Goal: Information Seeking & Learning: Stay updated

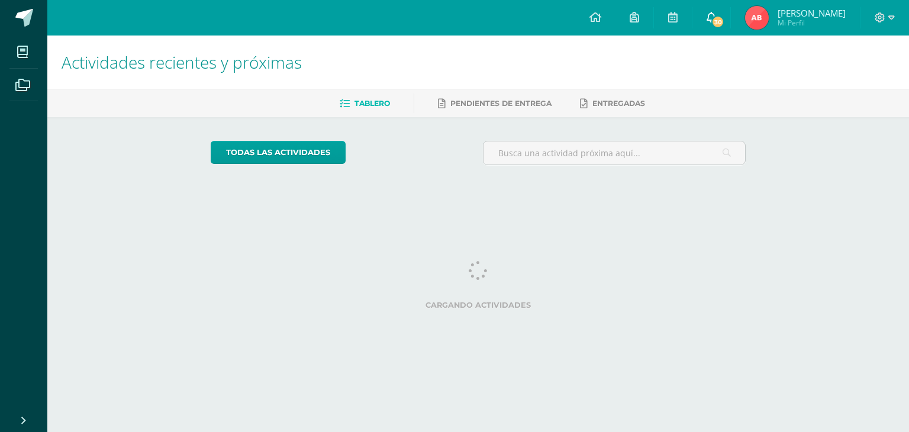
drag, startPoint x: 672, startPoint y: 80, endPoint x: 720, endPoint y: 28, distance: 70.8
click at [720, 28] on link "30" at bounding box center [711, 18] width 38 height 36
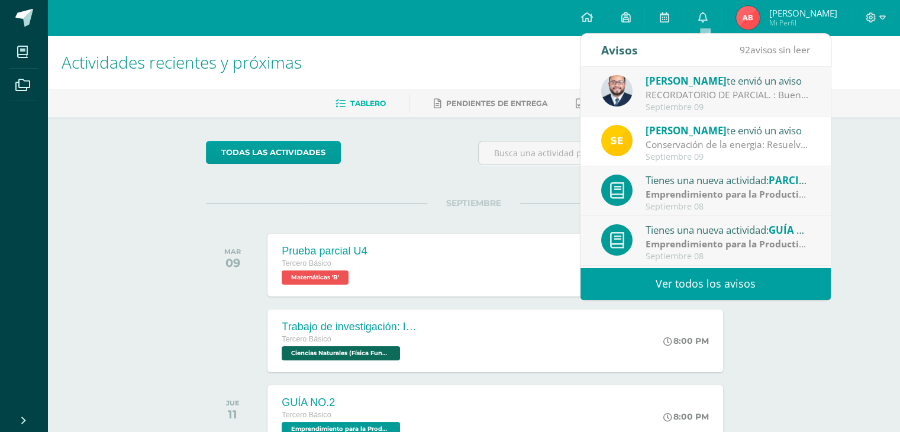
click at [668, 276] on link "Ver todos los avisos" at bounding box center [706, 284] width 250 height 33
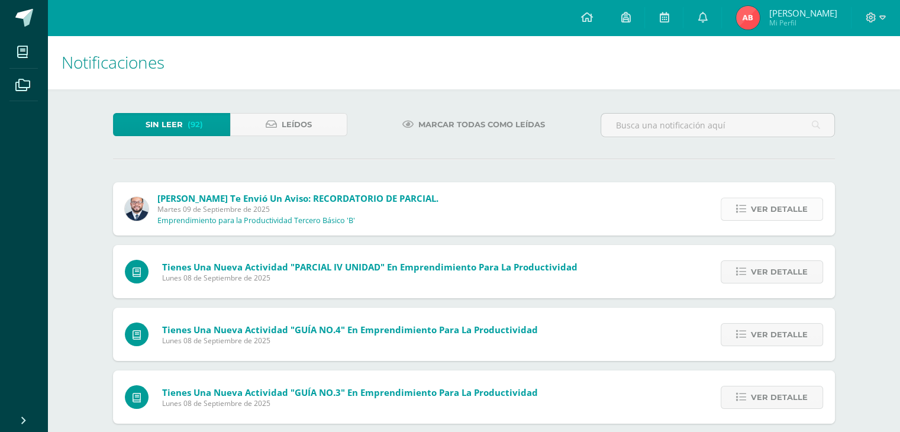
click at [766, 205] on span "Ver detalle" at bounding box center [779, 209] width 57 height 22
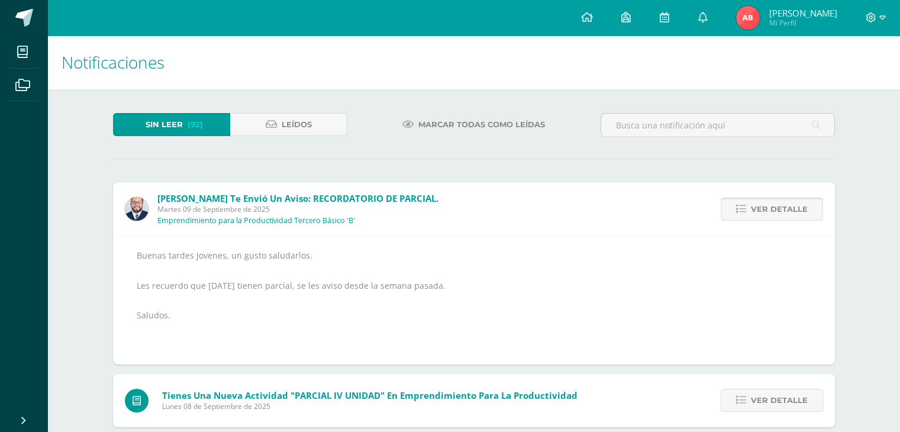
click at [766, 207] on span "Ver detalle" at bounding box center [779, 209] width 57 height 22
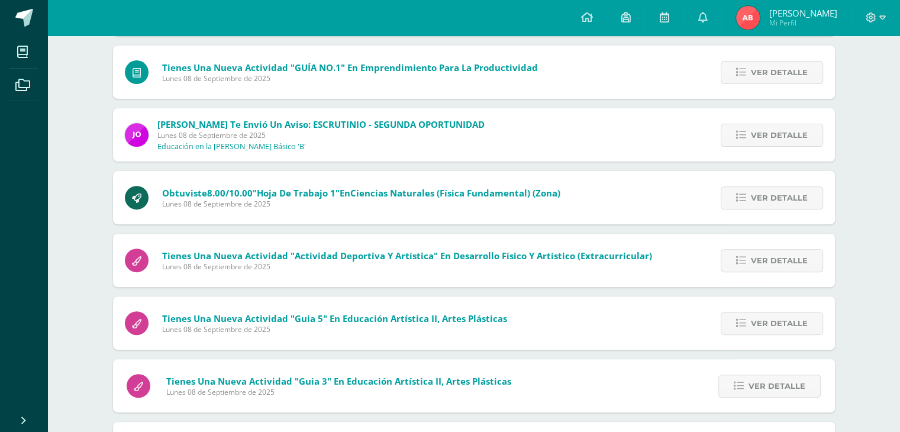
scroll to position [355, 0]
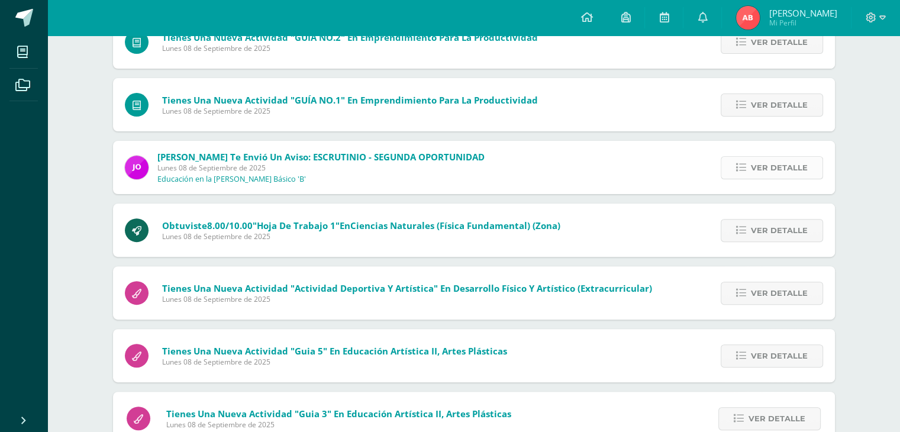
click at [752, 172] on link "Ver detalle" at bounding box center [772, 167] width 102 height 23
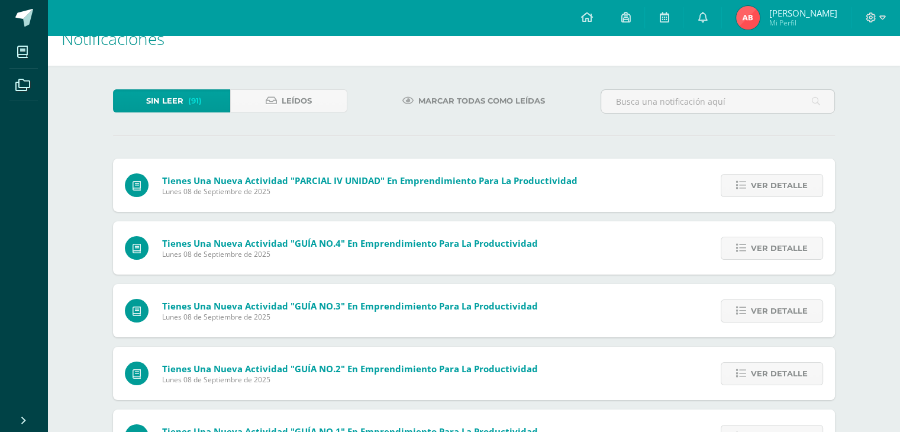
scroll to position [0, 0]
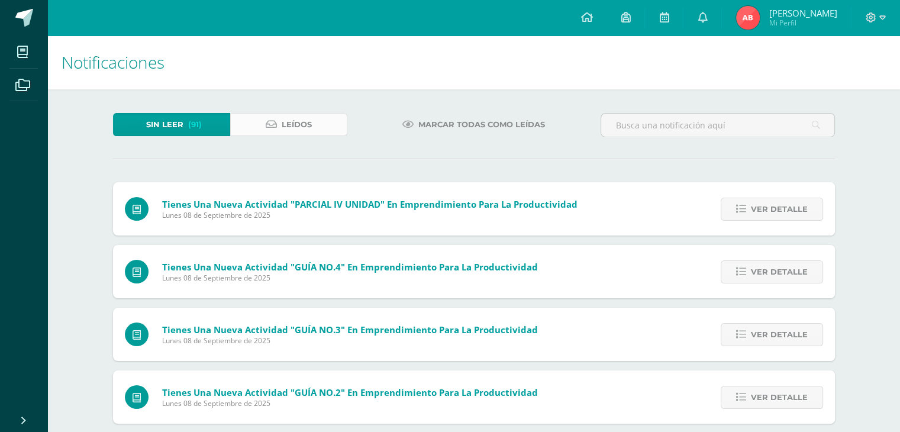
click at [318, 117] on link "Leídos" at bounding box center [288, 124] width 117 height 23
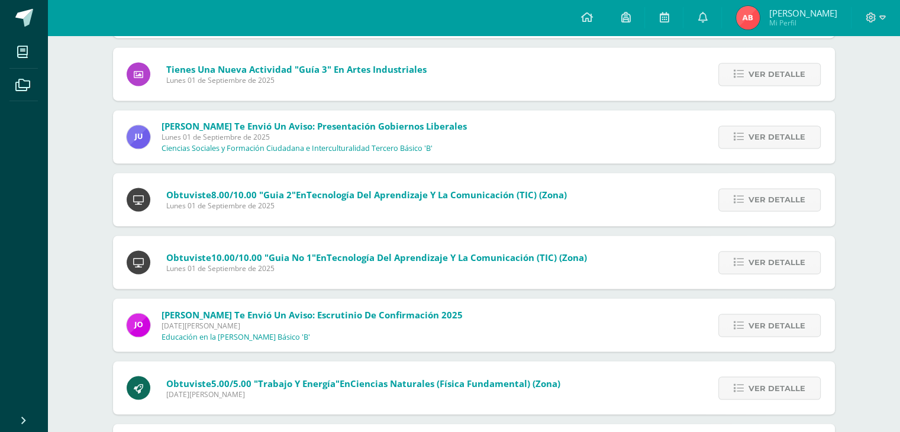
scroll to position [1964, 0]
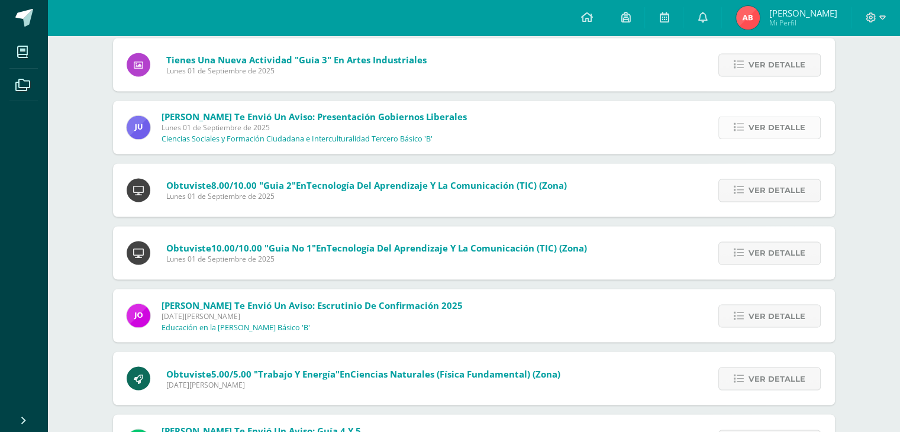
click at [753, 130] on span "Ver detalle" at bounding box center [777, 128] width 57 height 22
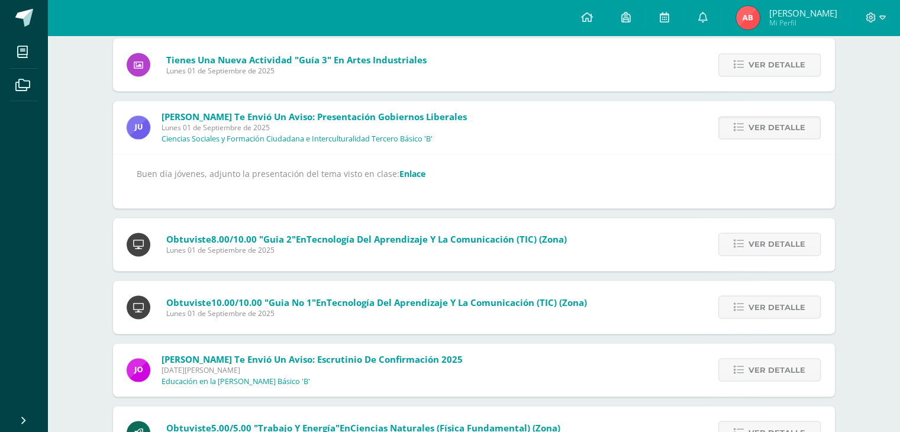
click at [402, 171] on link "Enlace" at bounding box center [413, 173] width 26 height 11
